Goal: Task Accomplishment & Management: Manage account settings

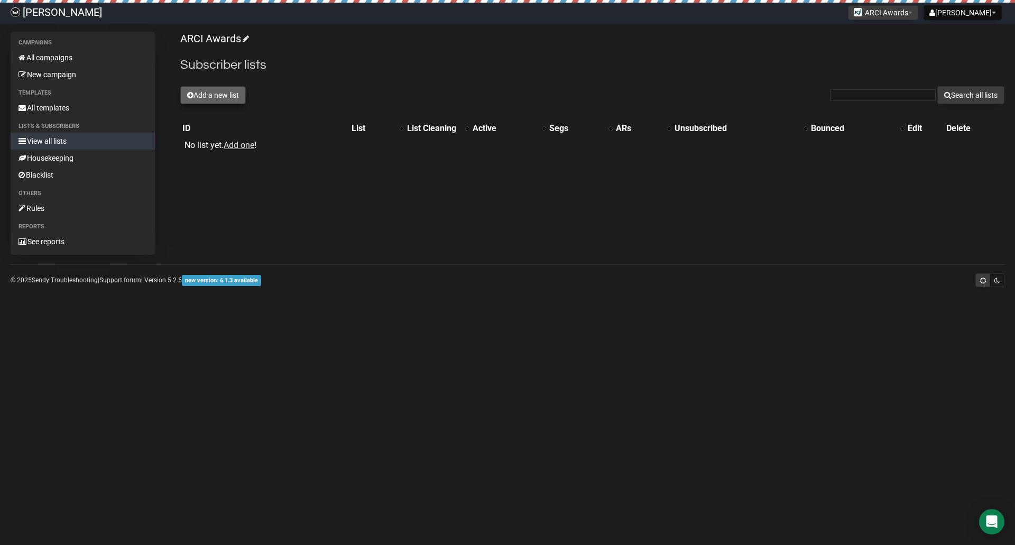
click at [219, 94] on button "Add a new list" at bounding box center [213, 95] width 66 height 18
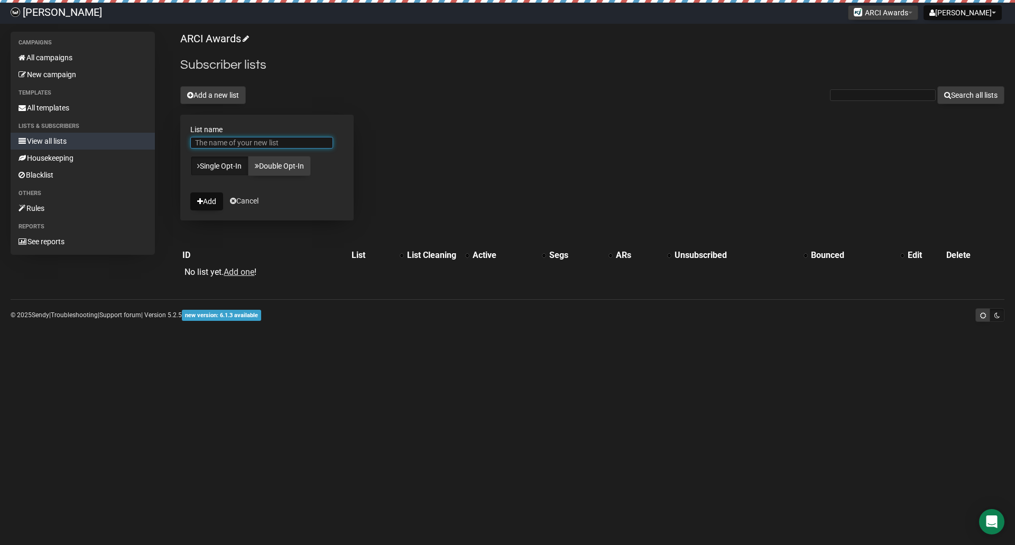
click at [215, 145] on input "List name" at bounding box center [261, 143] width 143 height 12
type input "Agencies and Companies"
click at [213, 170] on link "Single Opt-In" at bounding box center [219, 166] width 58 height 20
click at [208, 198] on button "Add" at bounding box center [206, 201] width 33 height 18
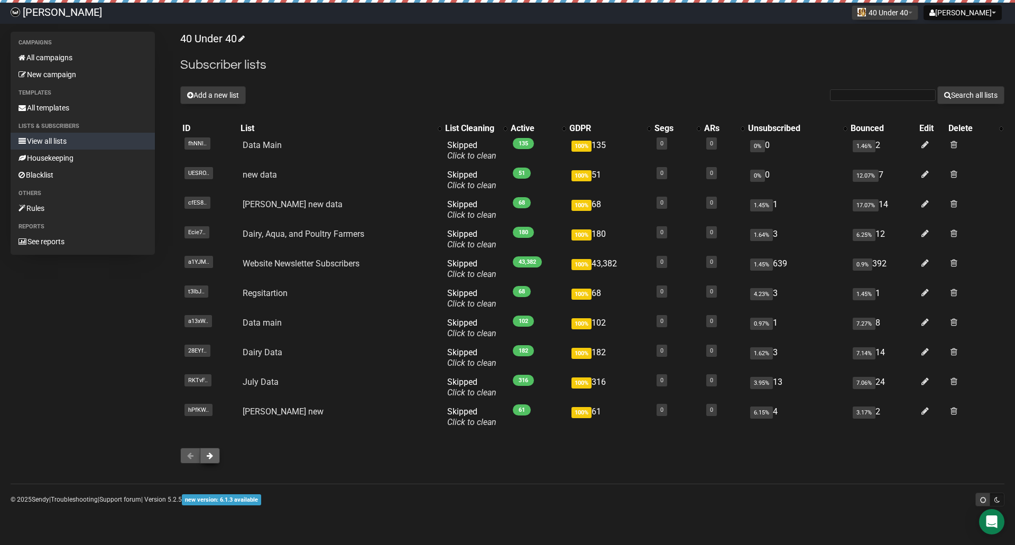
click at [210, 449] on button at bounding box center [210, 456] width 20 height 16
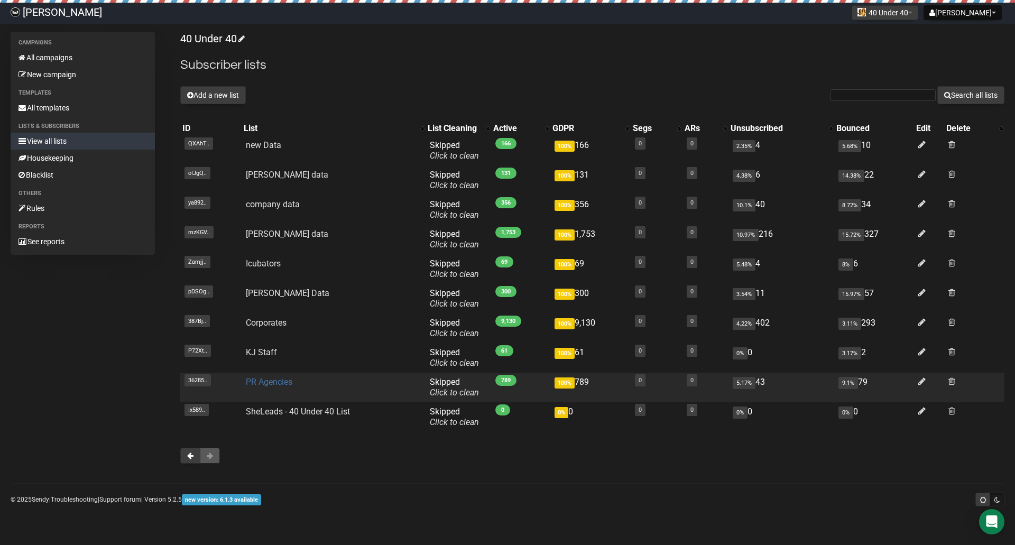
click at [267, 380] on link "PR Agencies" at bounding box center [269, 382] width 47 height 10
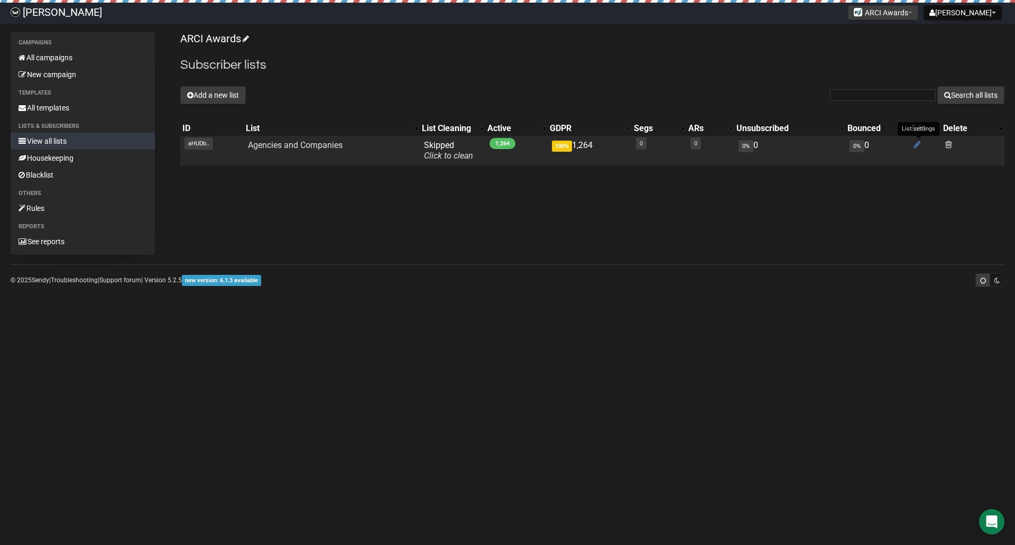
click at [916, 145] on icon at bounding box center [916, 144] width 7 height 9
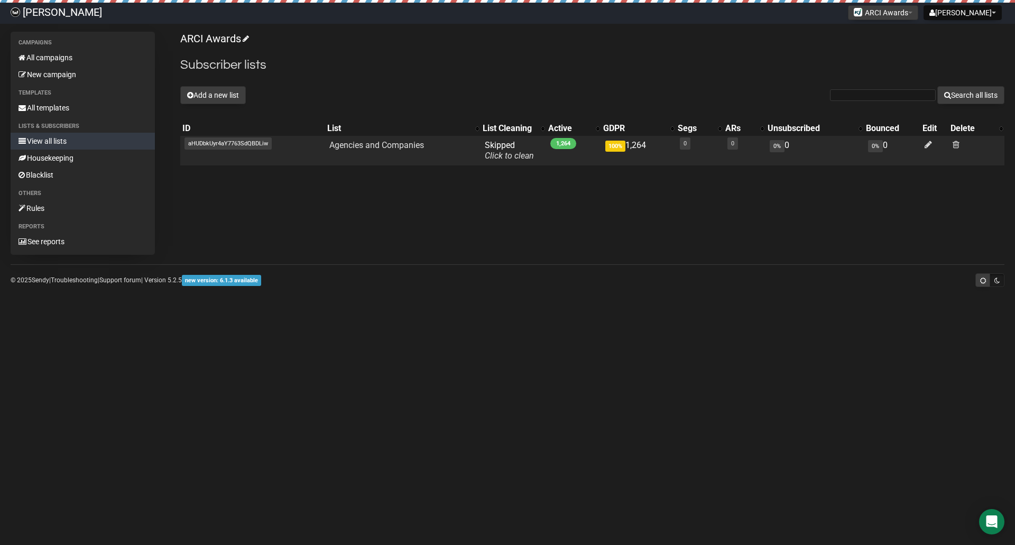
click at [251, 144] on span "aHUDbkUyr4aY7763SdQBDLiw" at bounding box center [227, 143] width 87 height 12
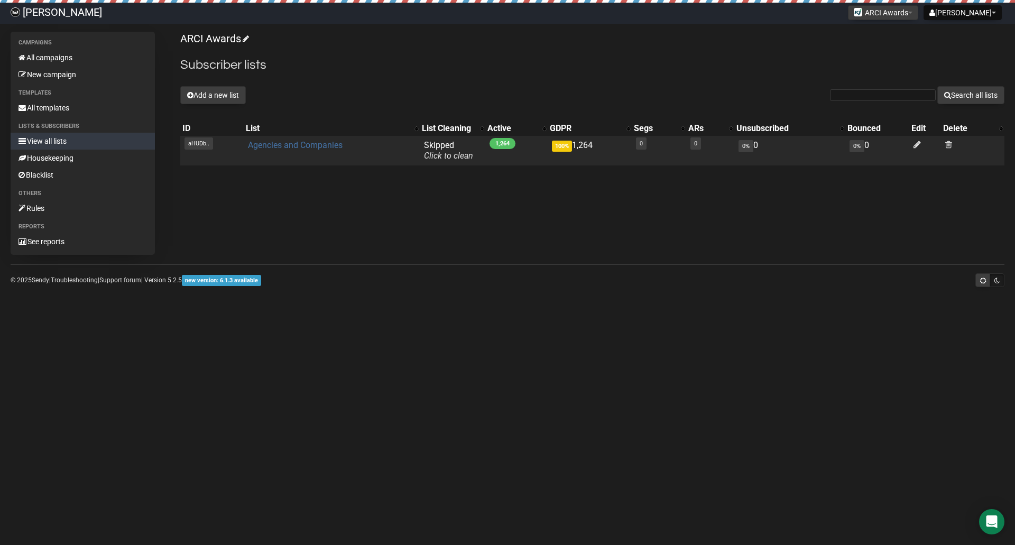
click at [338, 146] on link "Agencies and Companies" at bounding box center [295, 145] width 95 height 10
